Goal: Navigation & Orientation: Understand site structure

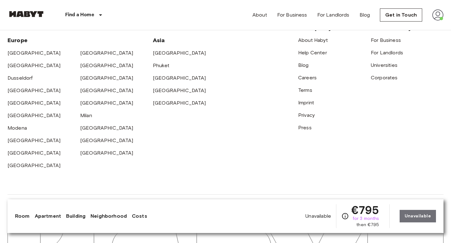
scroll to position [1396, 0]
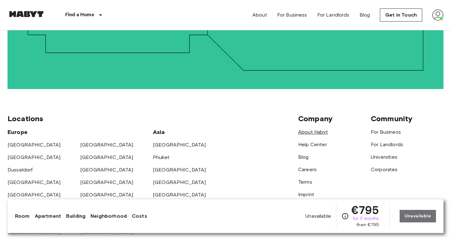
click at [321, 129] on link "About Habyt" at bounding box center [313, 132] width 30 height 6
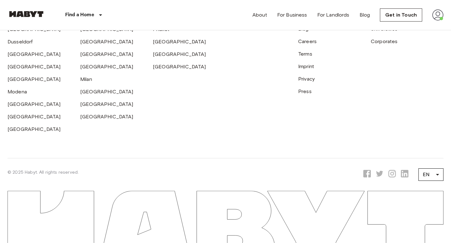
scroll to position [1972, 0]
click at [376, 7] on link "For Business" at bounding box center [386, 4] width 30 height 6
click at [391, 19] on link "For Landlords" at bounding box center [387, 16] width 32 height 6
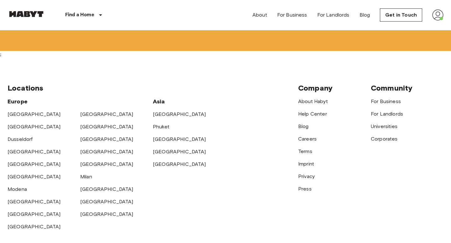
scroll to position [1930, 0]
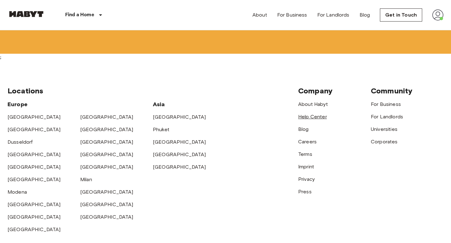
click at [307, 117] on link "Help Center" at bounding box center [312, 117] width 29 height 6
